Goal: Find specific page/section: Find specific page/section

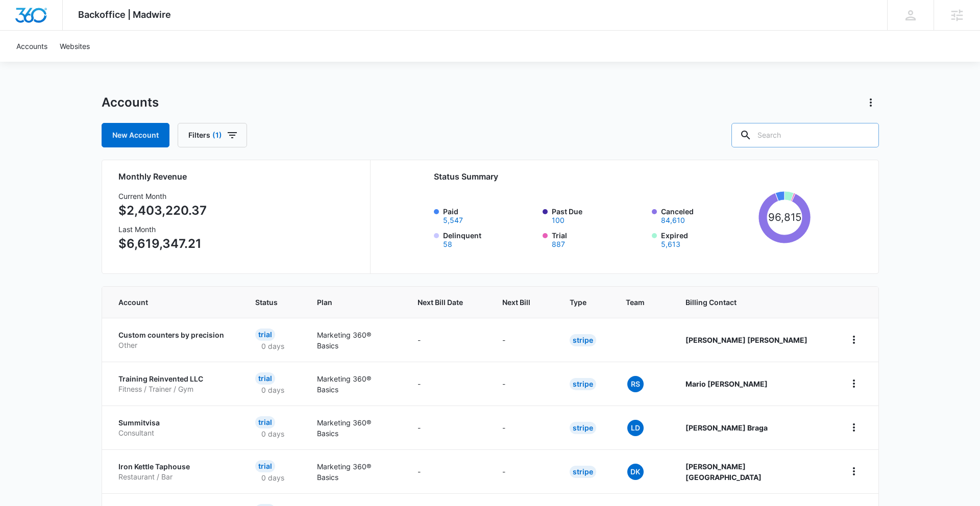
click at [796, 135] on input "text" at bounding box center [806, 135] width 148 height 25
type input "Plumbing"
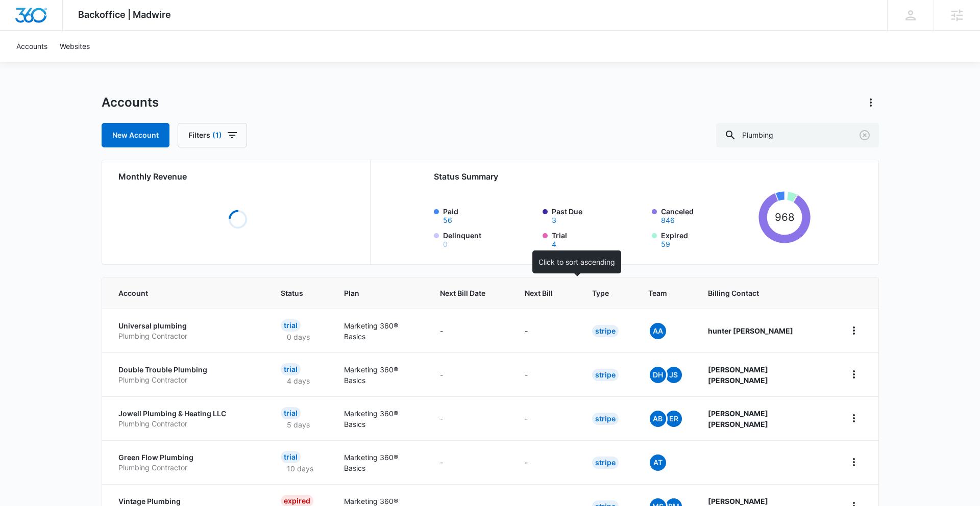
click at [553, 293] on span "Next Bill" at bounding box center [539, 293] width 28 height 11
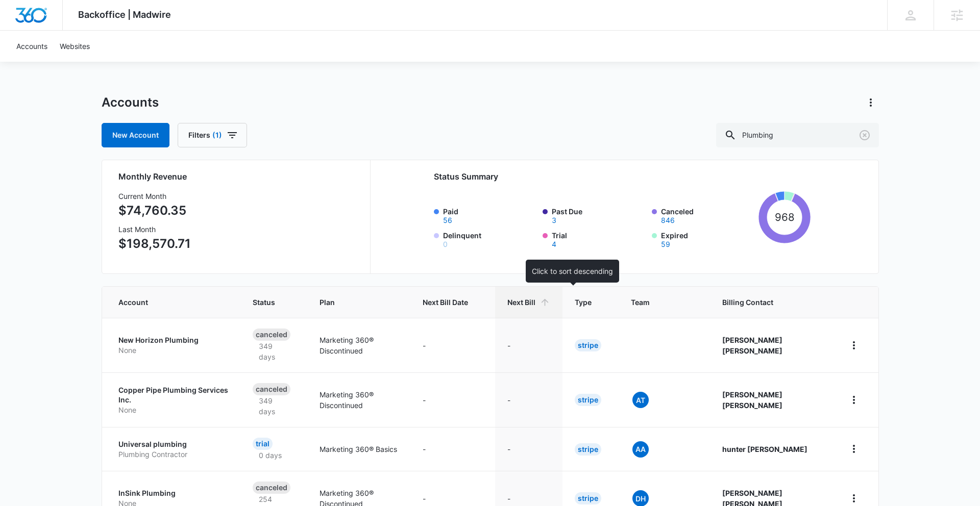
click at [536, 304] on span "Next Bill" at bounding box center [521, 302] width 28 height 11
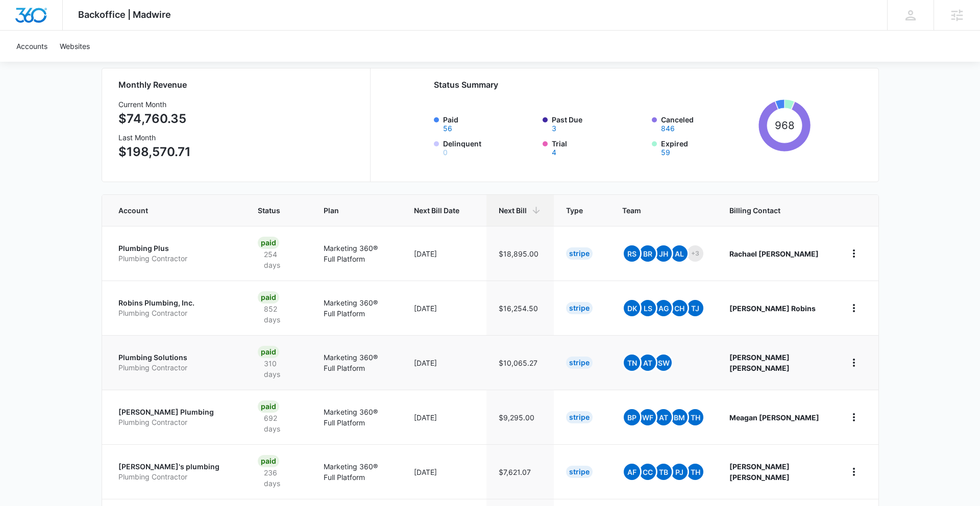
scroll to position [368, 0]
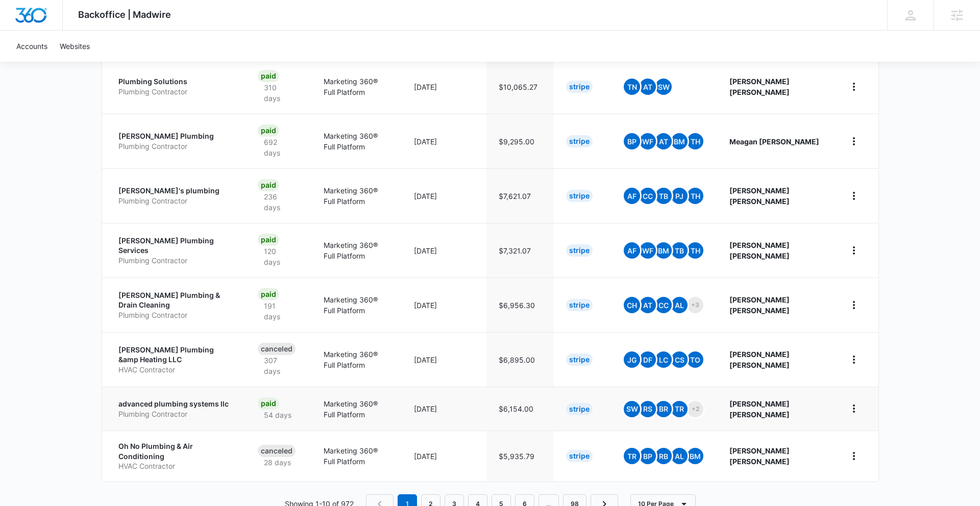
click at [176, 399] on p "advanced plumbing systems llc" at bounding box center [175, 404] width 115 height 10
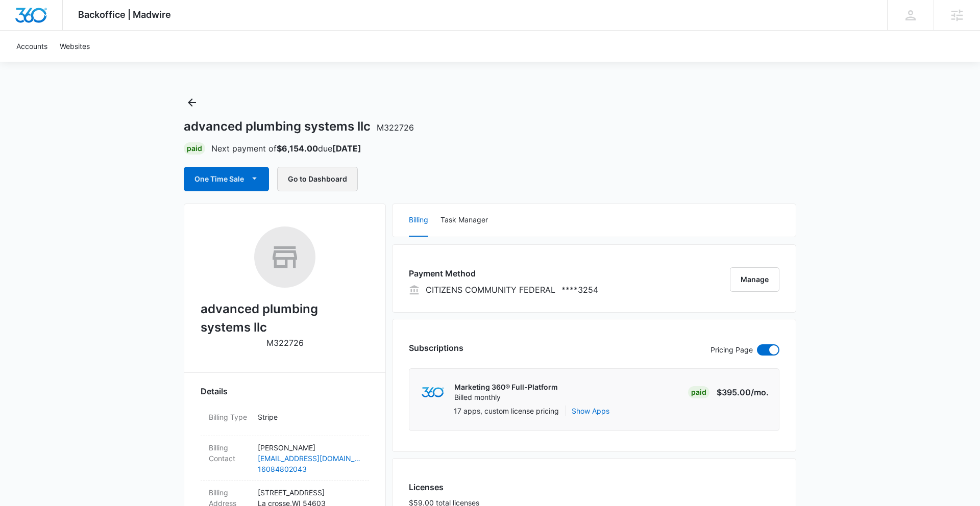
click at [344, 170] on button "Go to Dashboard" at bounding box center [317, 179] width 81 height 25
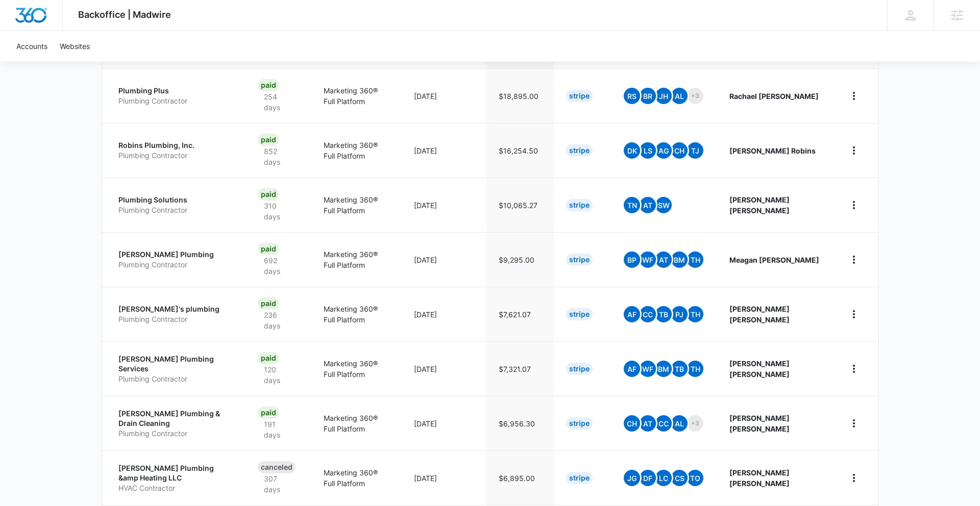
scroll to position [368, 0]
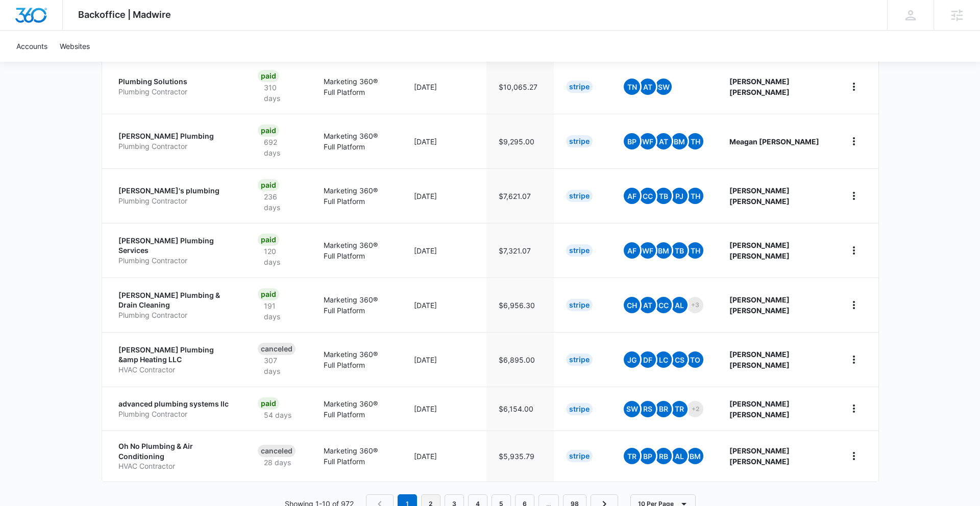
click at [429, 495] on link "2" at bounding box center [430, 504] width 19 height 19
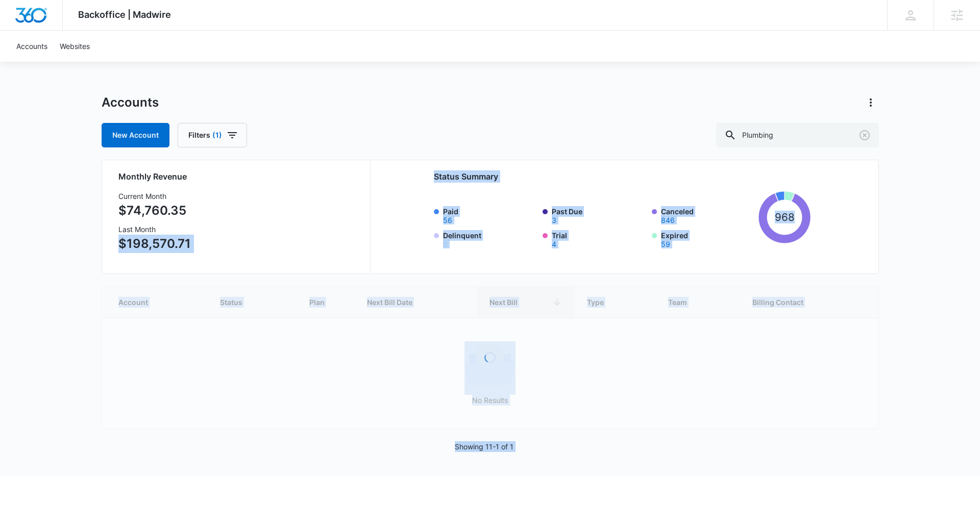
drag, startPoint x: 429, startPoint y: 474, endPoint x: 315, endPoint y: 193, distance: 303.0
click at [315, 193] on div "Accounts New Account Filters (1) Plumbing Monthly Revenue Current Month $74,760…" at bounding box center [491, 285] width 778 height 382
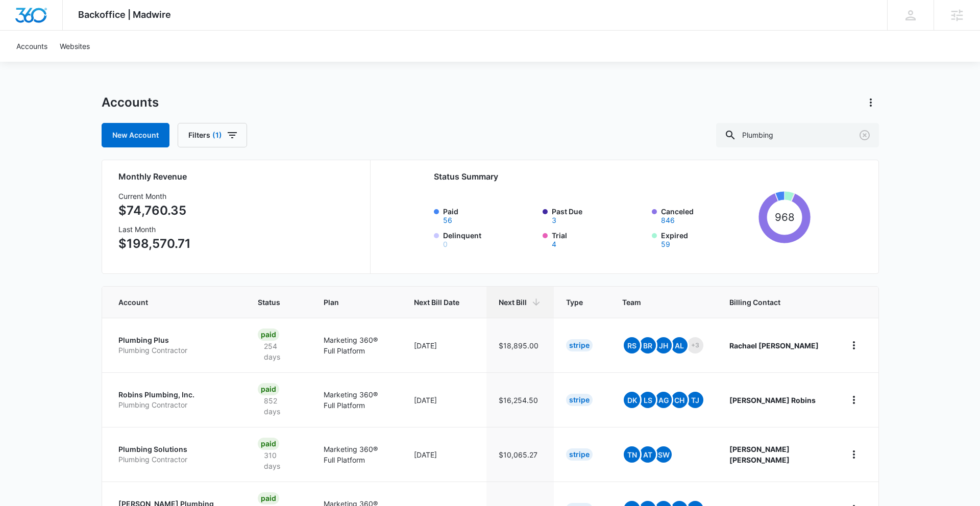
click at [649, 94] on div "Accounts" at bounding box center [491, 102] width 778 height 16
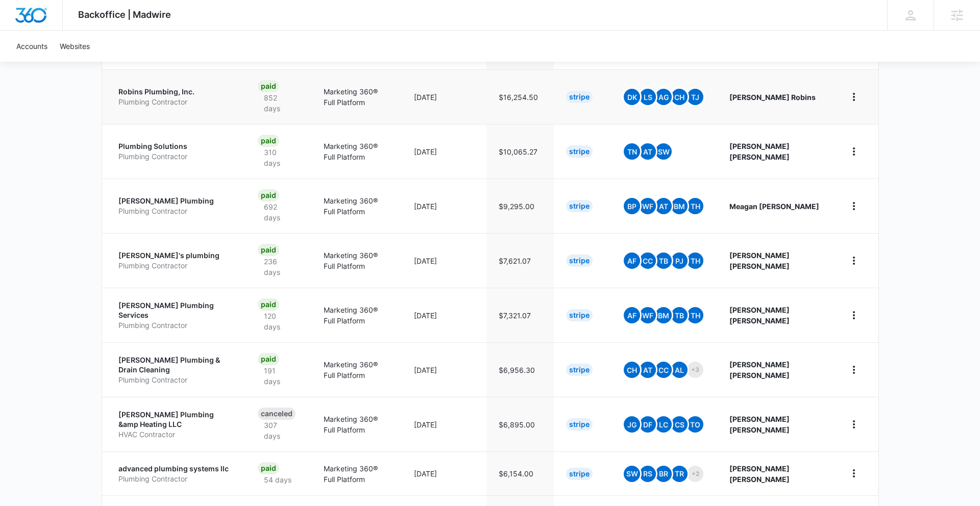
scroll to position [368, 0]
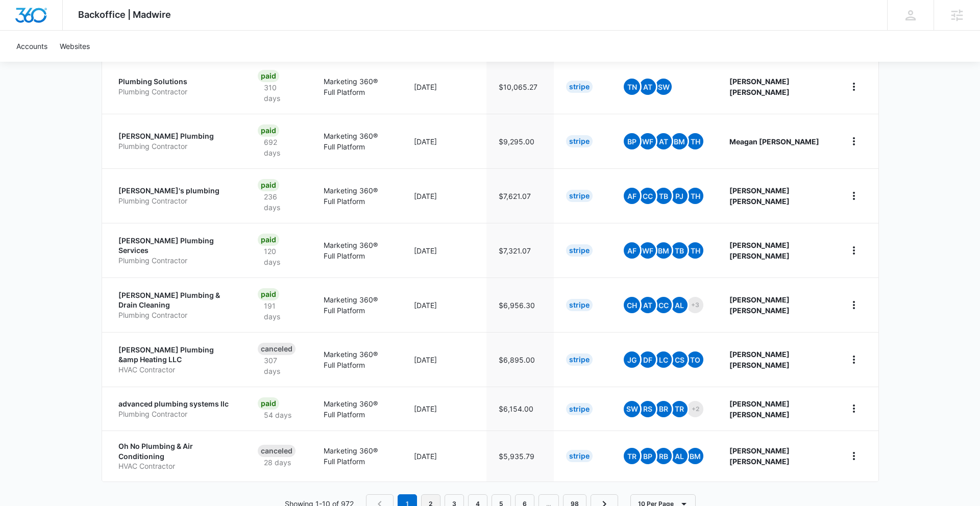
click at [432, 495] on link "2" at bounding box center [430, 504] width 19 height 19
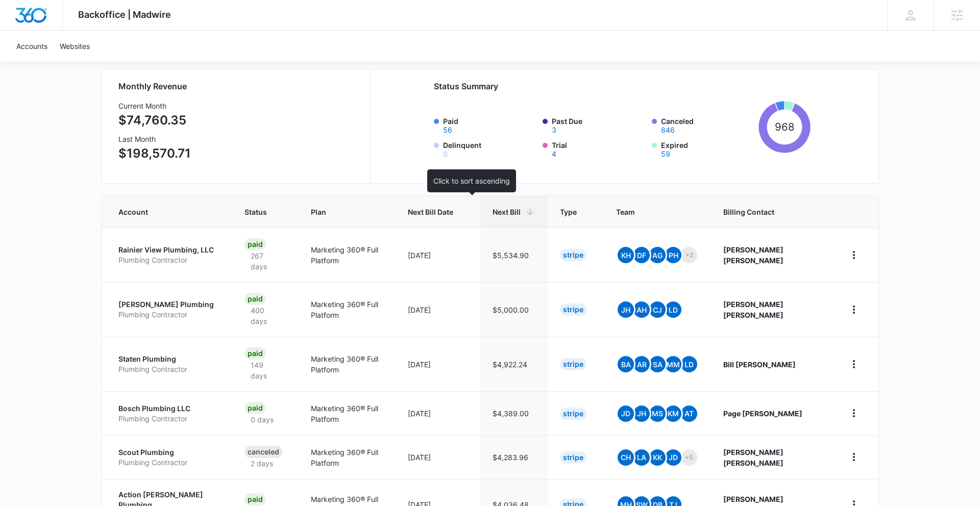
scroll to position [91, 0]
click at [396, 349] on td "Marketing 360® Full Platform" at bounding box center [347, 363] width 97 height 55
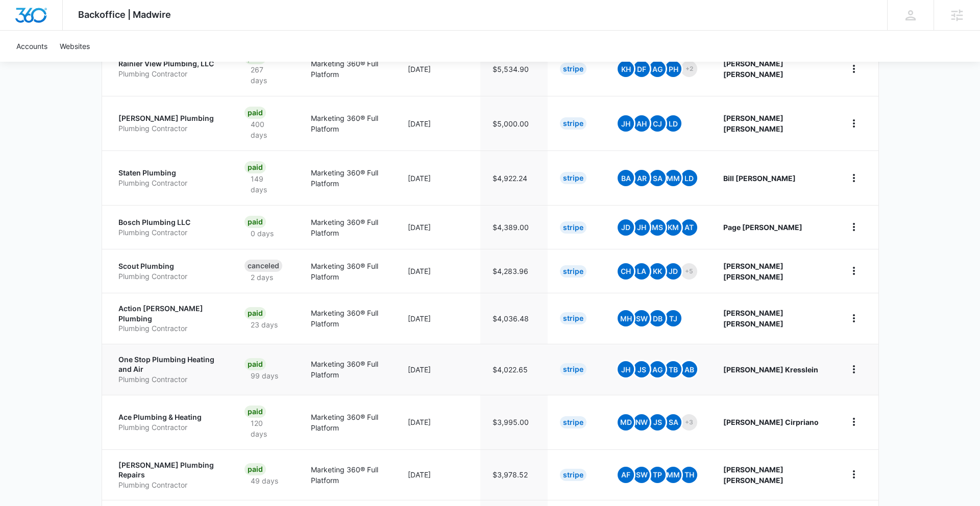
scroll to position [296, 0]
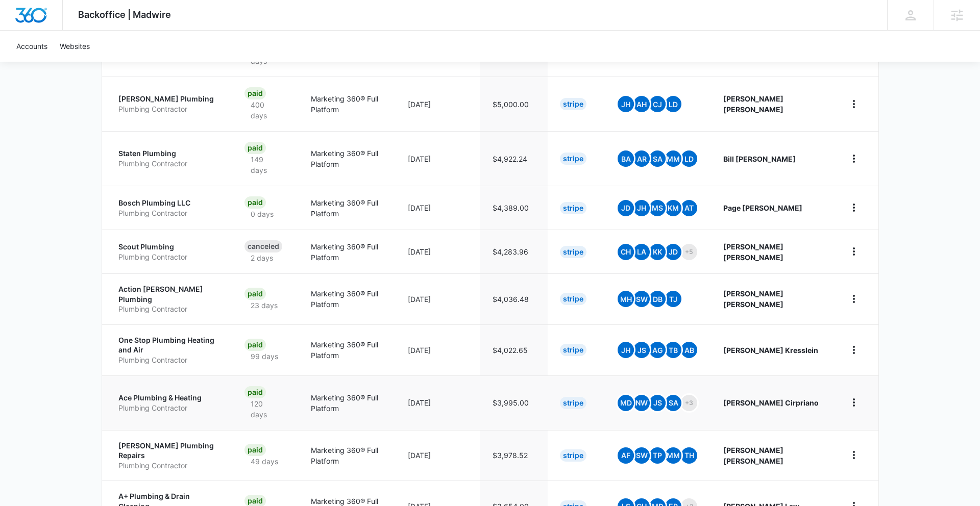
click at [217, 403] on p "Plumbing Contractor" at bounding box center [169, 408] width 102 height 10
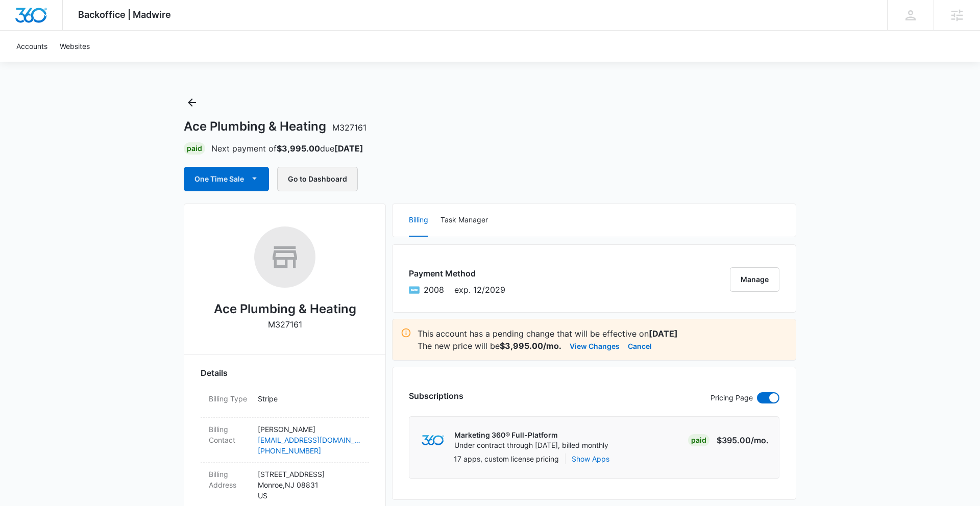
click at [319, 175] on button "Go to Dashboard" at bounding box center [317, 179] width 81 height 25
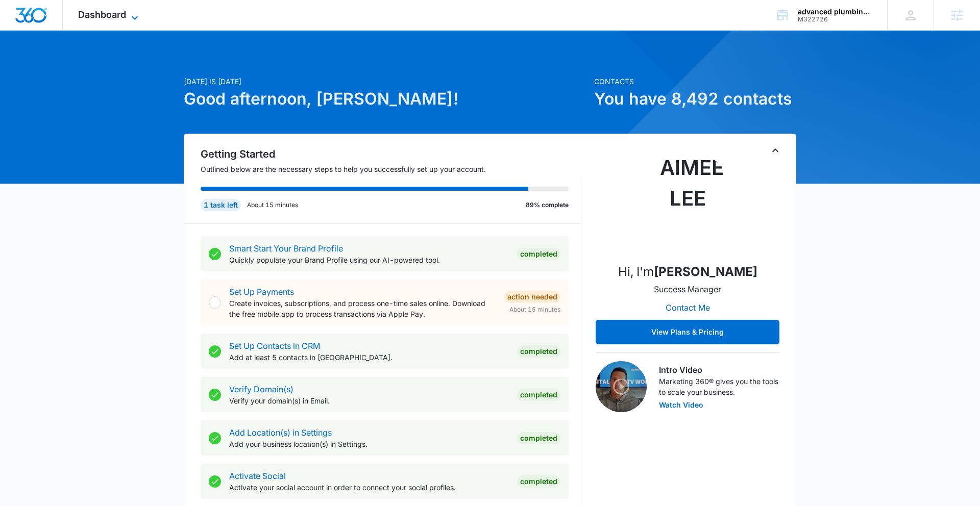
click at [121, 18] on span "Dashboard" at bounding box center [102, 14] width 48 height 11
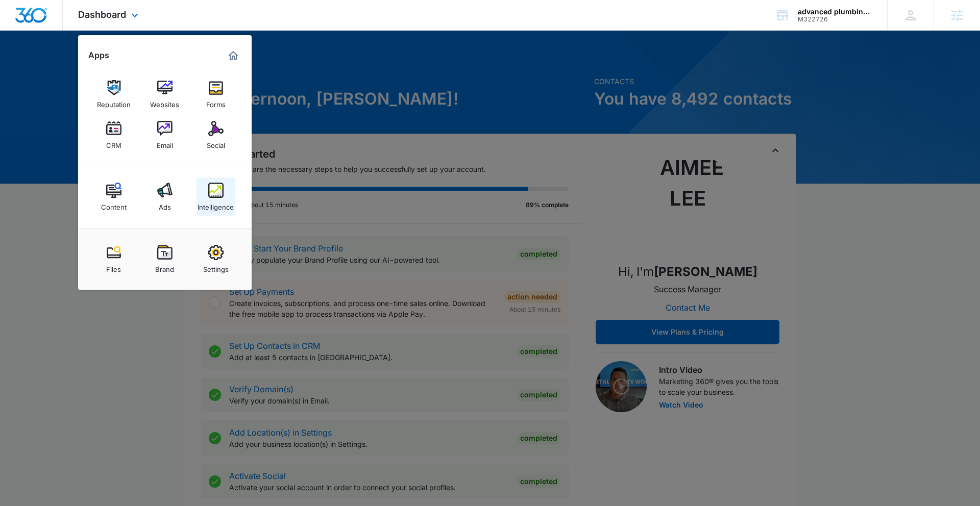
click at [218, 193] on img at bounding box center [215, 190] width 15 height 15
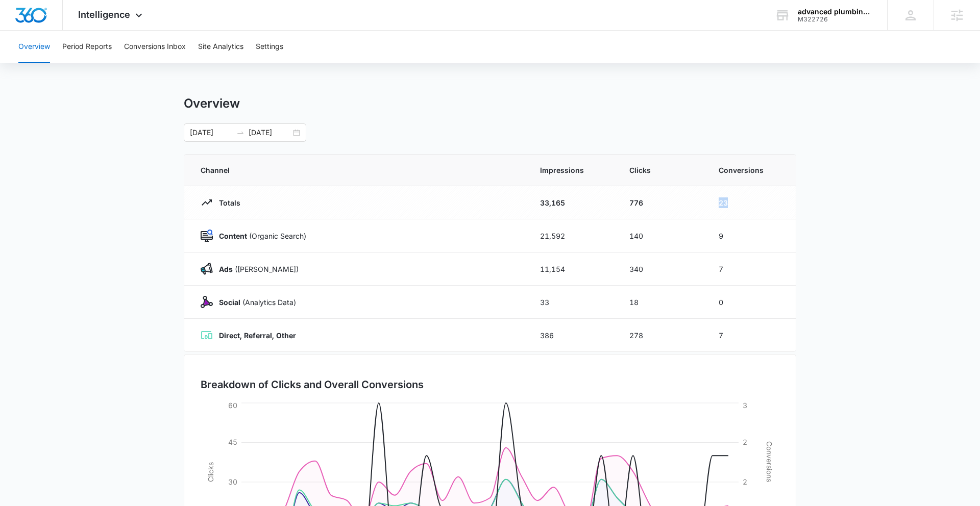
drag, startPoint x: 736, startPoint y: 205, endPoint x: 711, endPoint y: 204, distance: 24.5
click at [711, 205] on td "23" at bounding box center [751, 202] width 89 height 33
click at [951, 147] on main "Overview 07/13/2025 08/12/2025 Channel Impressions Clicks Conversions Totals 33…" at bounding box center [490, 364] width 980 height 536
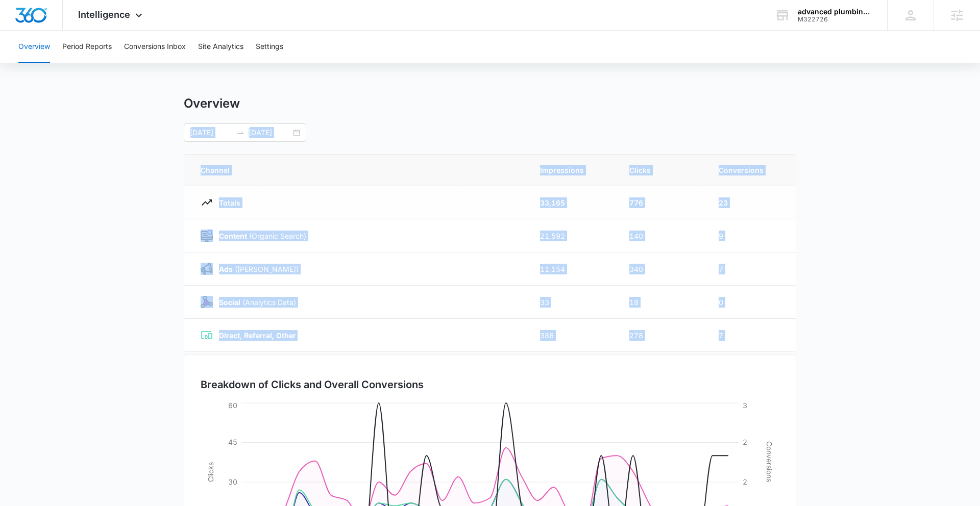
drag, startPoint x: 810, startPoint y: 353, endPoint x: 314, endPoint y: 108, distance: 552.6
click at [314, 108] on main "Overview 07/13/2025 08/12/2025 Channel Impressions Clicks Conversions Totals 33…" at bounding box center [490, 364] width 980 height 536
click at [314, 108] on div "Overview" at bounding box center [490, 103] width 613 height 15
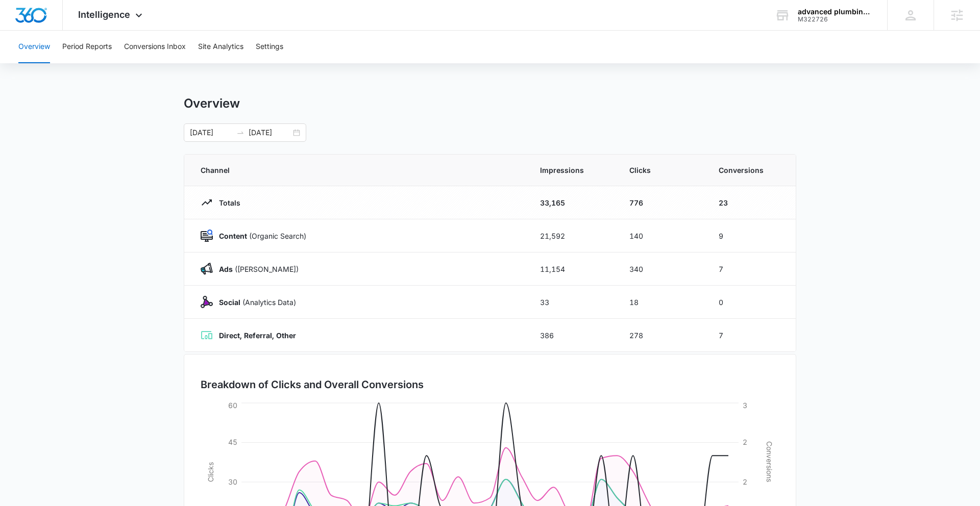
click at [551, 135] on div "07/13/2025 08/12/2025" at bounding box center [490, 133] width 613 height 18
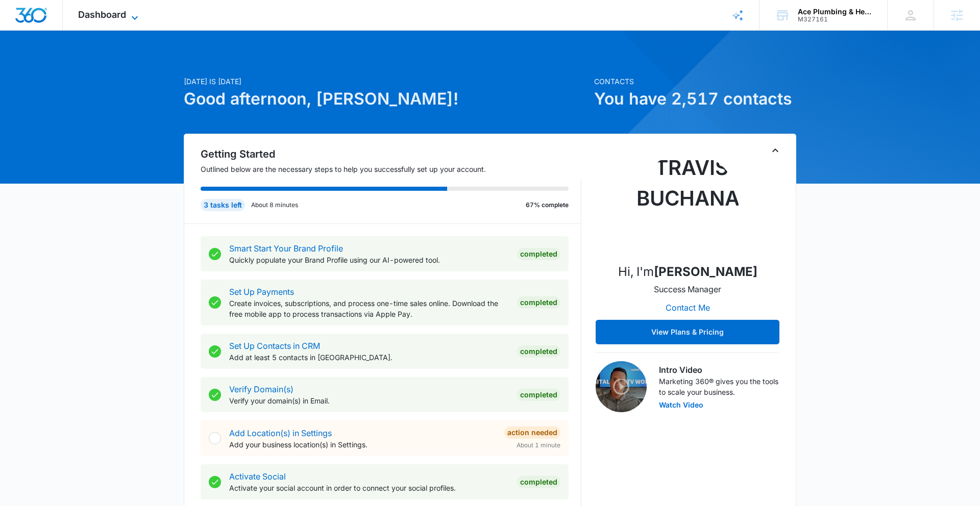
click at [111, 16] on span "Dashboard" at bounding box center [102, 14] width 48 height 11
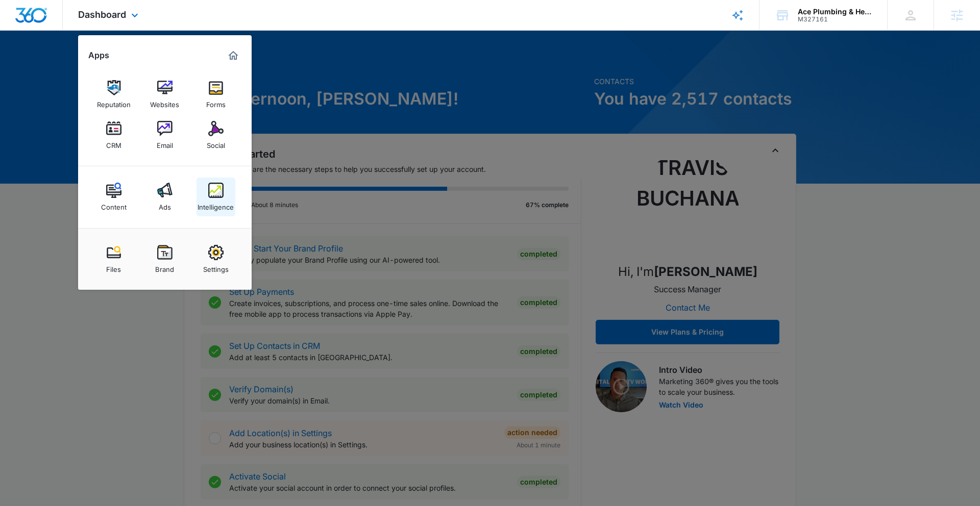
click at [208, 195] on img at bounding box center [215, 190] width 15 height 15
